Goal: Information Seeking & Learning: Learn about a topic

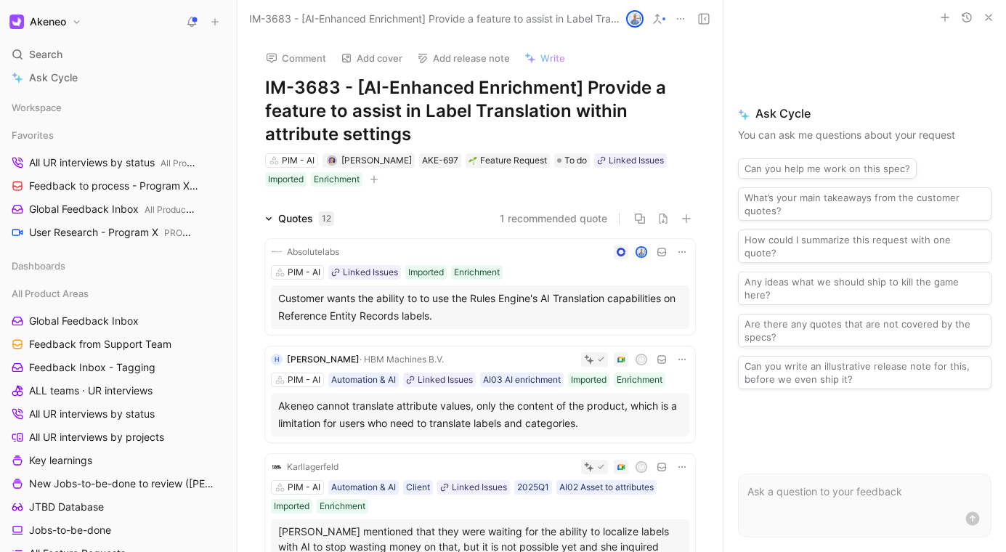
click at [530, 108] on h1 "IM-3683 - [AI-Enhanced Enrichment] Provide a feature to assist in Label Transla…" at bounding box center [480, 111] width 430 height 70
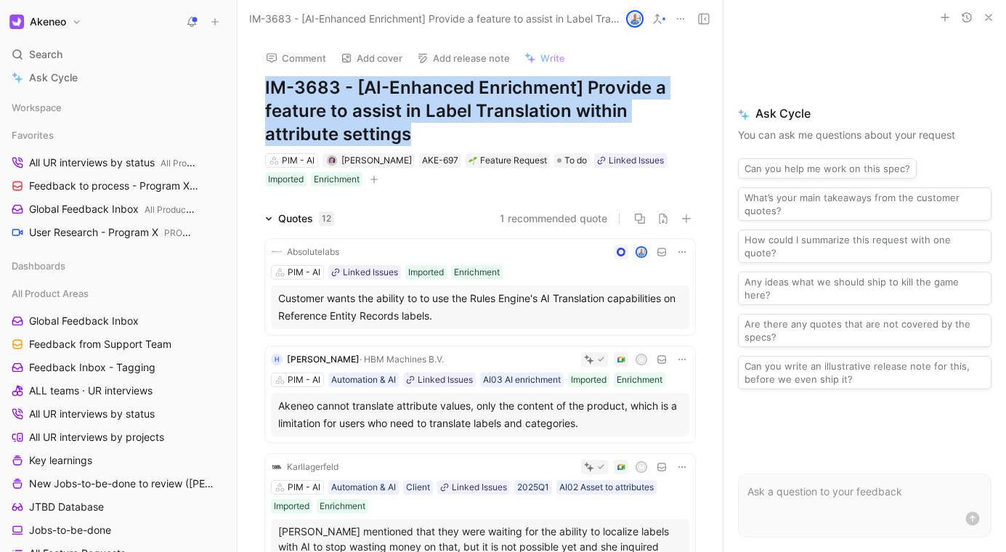
click at [530, 108] on h1 "IM-3683 - [AI-Enhanced Enrichment] Provide a feature to assist in Label Transla…" at bounding box center [480, 111] width 430 height 70
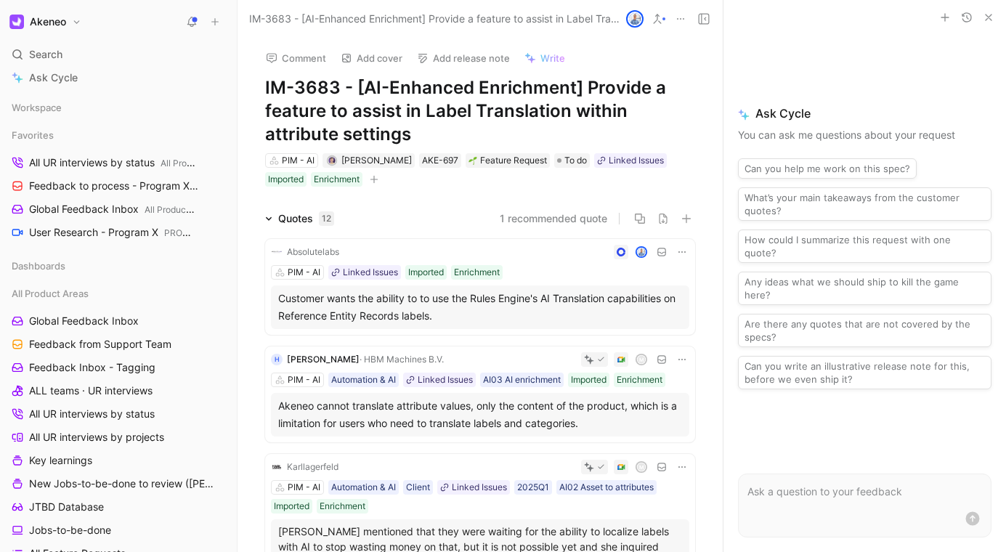
click at [530, 108] on h1 "IM-3683 - [AI-Enhanced Enrichment] Provide a feature to assist in Label Transla…" at bounding box center [480, 111] width 430 height 70
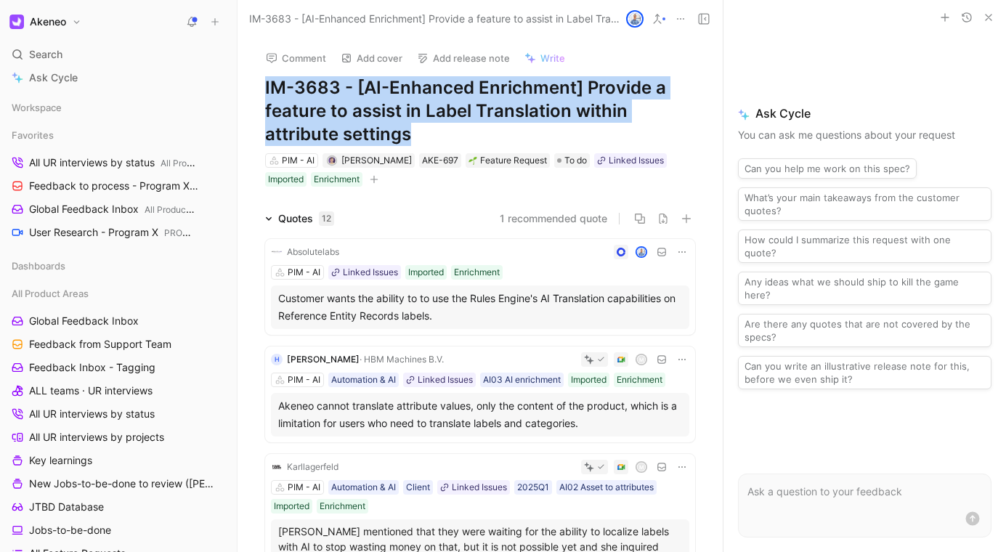
click at [530, 108] on h1 "IM-3683 - [AI-Enhanced Enrichment] Provide a feature to assist in Label Transla…" at bounding box center [480, 111] width 430 height 70
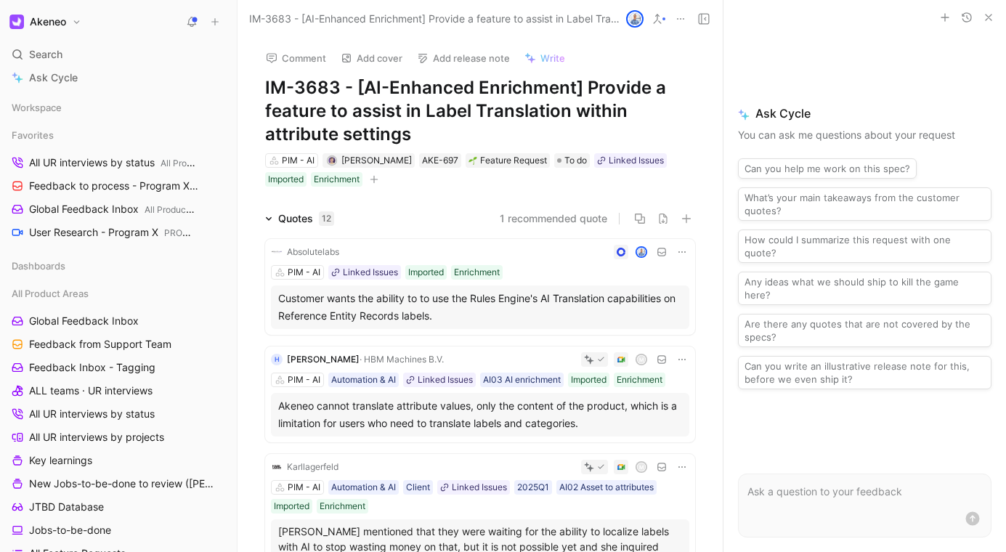
click at [502, 129] on h1 "IM-3683 - [AI-Enhanced Enrichment] Provide a feature to assist in Label Transla…" at bounding box center [480, 111] width 430 height 70
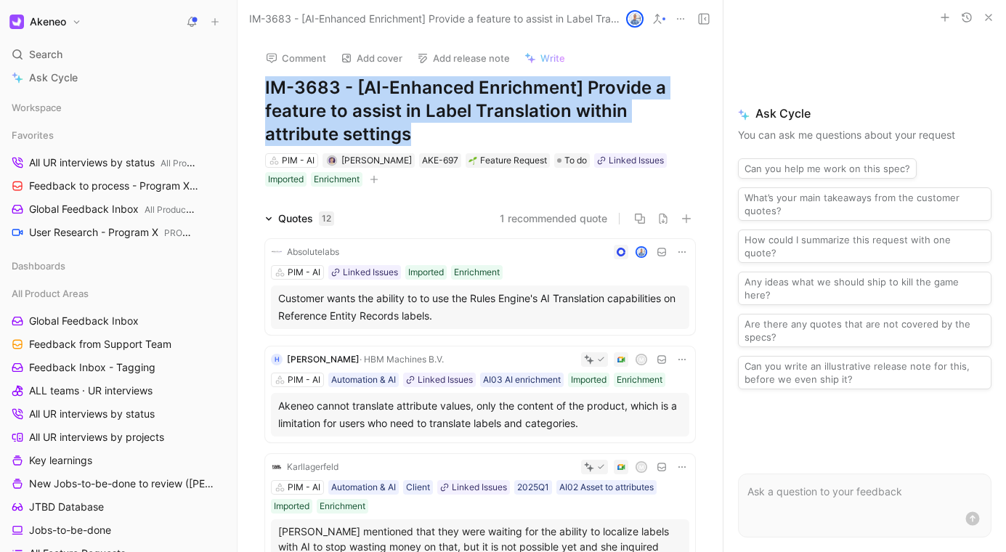
click at [502, 129] on h1 "IM-3683 - [AI-Enhanced Enrichment] Provide a feature to assist in Label Transla…" at bounding box center [480, 111] width 430 height 70
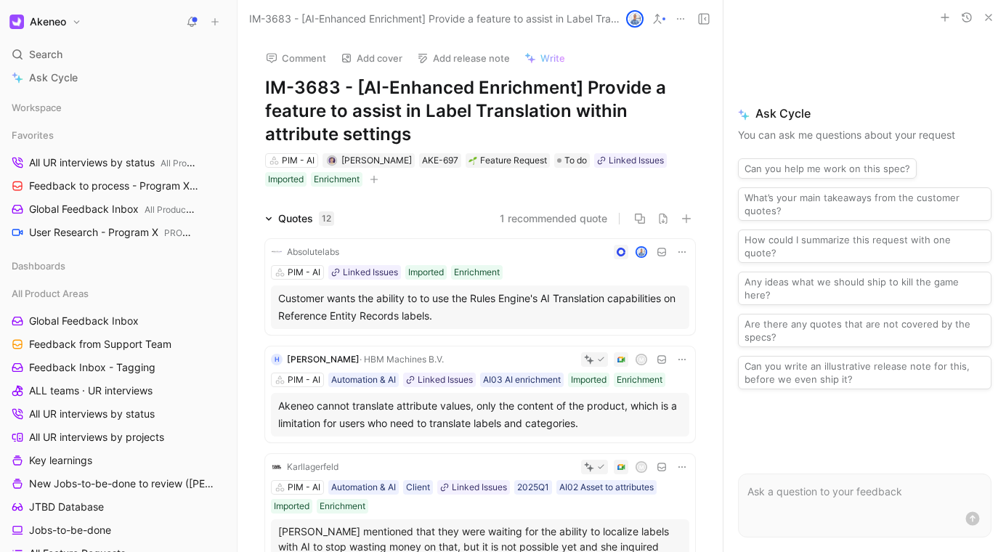
click at [508, 108] on h1 "IM-3683 - [AI-Enhanced Enrichment] Provide a feature to assist in Label Transla…" at bounding box center [480, 111] width 430 height 70
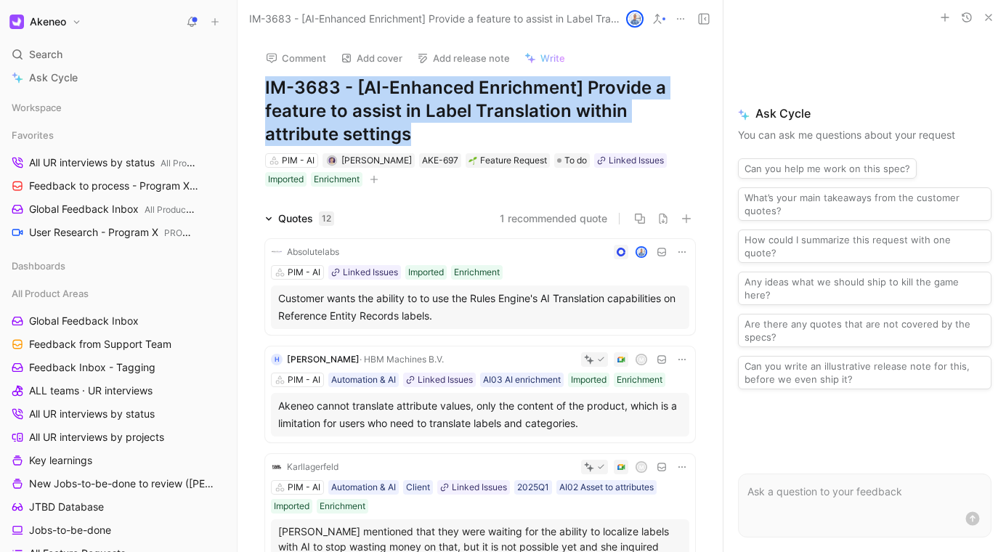
click at [508, 108] on h1 "IM-3683 - [AI-Enhanced Enrichment] Provide a feature to assist in Label Transla…" at bounding box center [480, 111] width 430 height 70
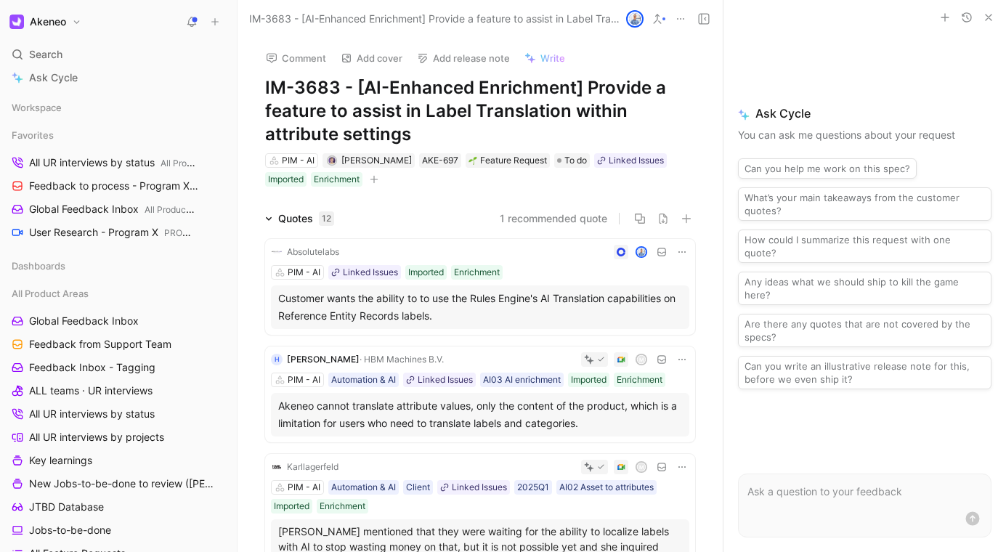
click at [508, 108] on h1 "IM-3683 - [AI-Enhanced Enrichment] Provide a feature to assist in Label Transla…" at bounding box center [480, 111] width 430 height 70
